Goal: Task Accomplishment & Management: Manage account settings

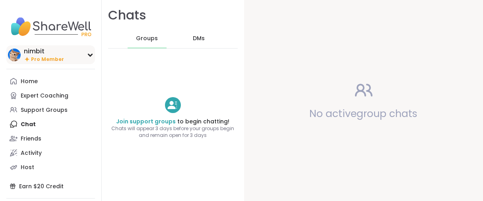
click at [47, 56] on div "nimbit" at bounding box center [44, 51] width 40 height 9
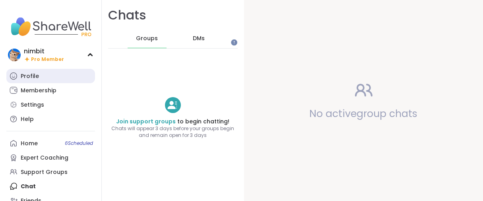
click at [33, 80] on div "Profile" at bounding box center [30, 76] width 18 height 8
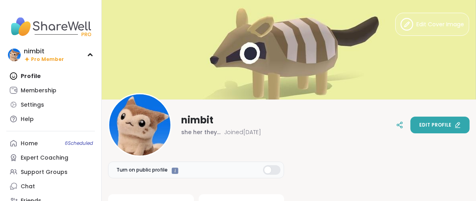
click at [419, 122] on span "Edit profile" at bounding box center [435, 124] width 32 height 7
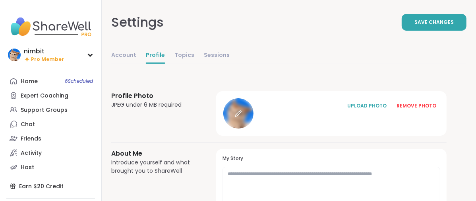
click at [242, 117] on icon at bounding box center [238, 113] width 7 height 7
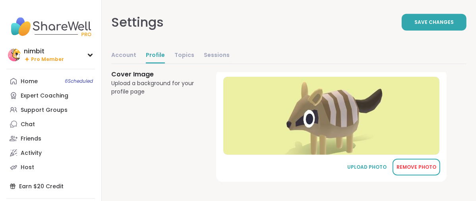
click at [427, 165] on div "REMOVE PHOTO" at bounding box center [416, 166] width 40 height 7
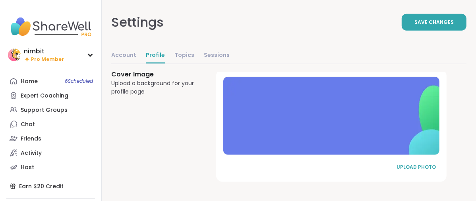
scroll to position [628, 0]
click at [426, 163] on div "UPLOAD PHOTO" at bounding box center [416, 166] width 40 height 7
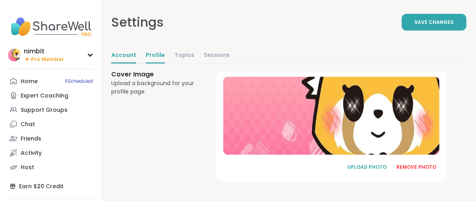
click at [136, 64] on link "Account" at bounding box center [123, 56] width 25 height 16
select select "**"
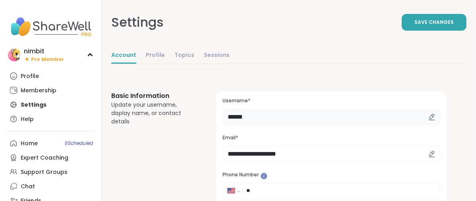
click at [302, 125] on input "******" at bounding box center [331, 117] width 218 height 16
type input "*"
type input "**********"
click at [422, 31] on button "Save Changes" at bounding box center [434, 22] width 65 height 17
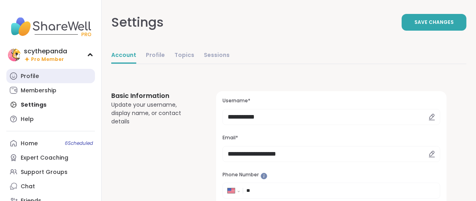
click at [27, 80] on div "Profile" at bounding box center [30, 76] width 18 height 8
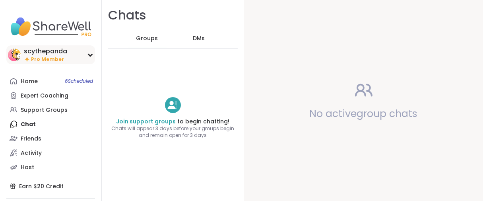
click at [61, 56] on div "scythepanda" at bounding box center [45, 51] width 43 height 9
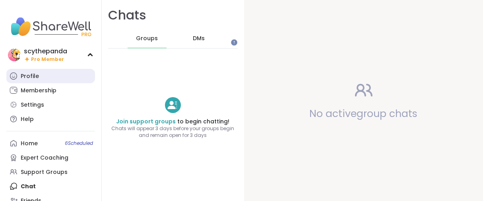
click at [39, 80] on div "Profile" at bounding box center [30, 76] width 18 height 8
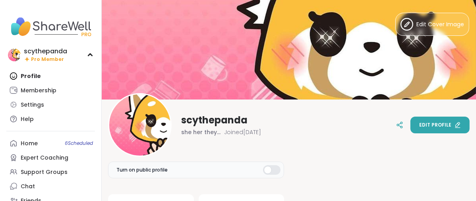
click at [435, 127] on button "Edit profile" at bounding box center [439, 124] width 59 height 17
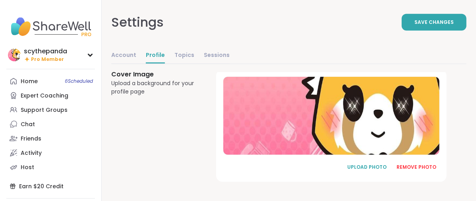
scroll to position [631, 0]
click at [423, 163] on div "REMOVE PHOTO" at bounding box center [416, 166] width 40 height 7
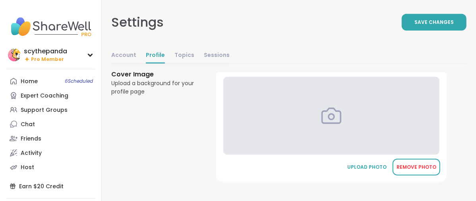
scroll to position [628, 0]
click at [391, 158] on button "UPLOAD PHOTO" at bounding box center [367, 166] width 48 height 17
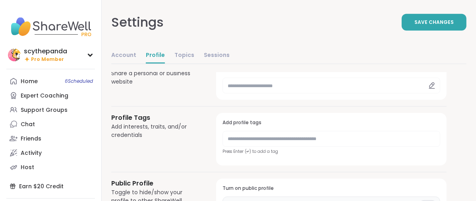
scroll to position [54, 0]
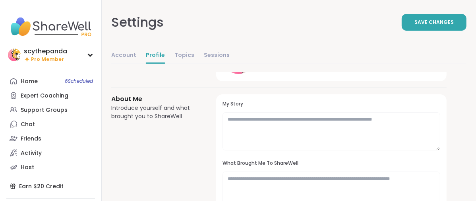
click at [253, 74] on div at bounding box center [238, 59] width 30 height 30
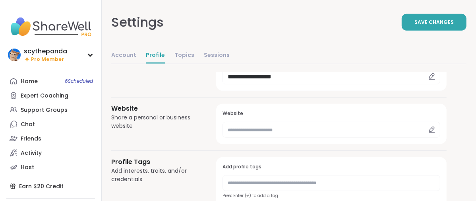
scroll to position [496, 0]
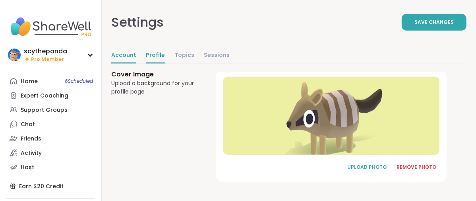
click at [136, 64] on link "Account" at bounding box center [123, 56] width 25 height 16
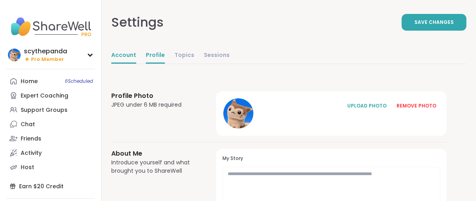
select select "**"
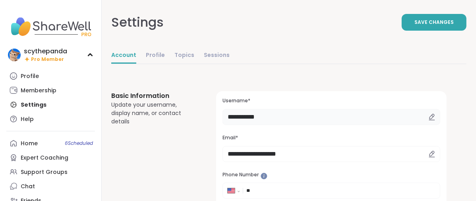
click at [325, 125] on input "**********" at bounding box center [331, 117] width 218 height 16
type input "*"
type input "******"
click at [402, 31] on button "Save Changes" at bounding box center [434, 22] width 65 height 17
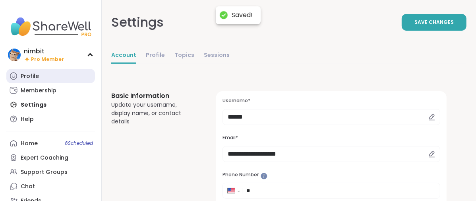
click at [45, 83] on link "Profile" at bounding box center [50, 76] width 89 height 14
